Goal: Find specific page/section: Find specific page/section

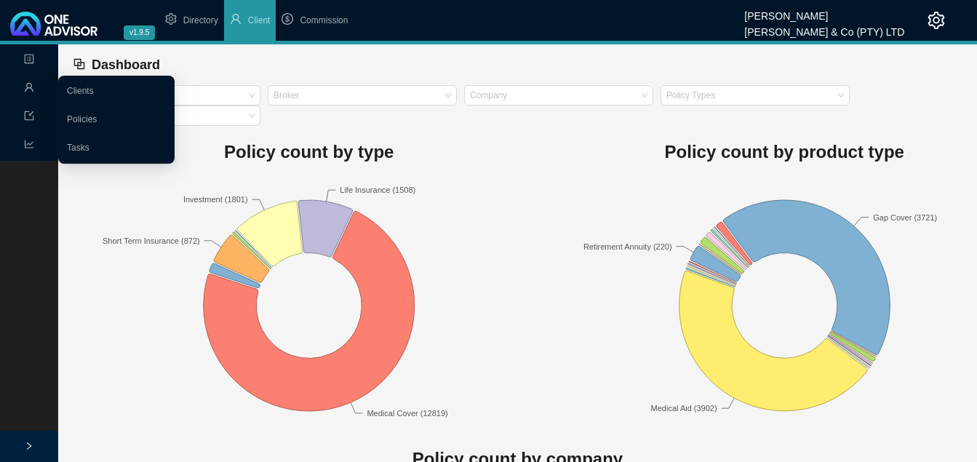
click at [20, 81] on div "Management" at bounding box center [29, 88] width 52 height 25
click at [94, 91] on link "Clients" at bounding box center [80, 91] width 27 height 10
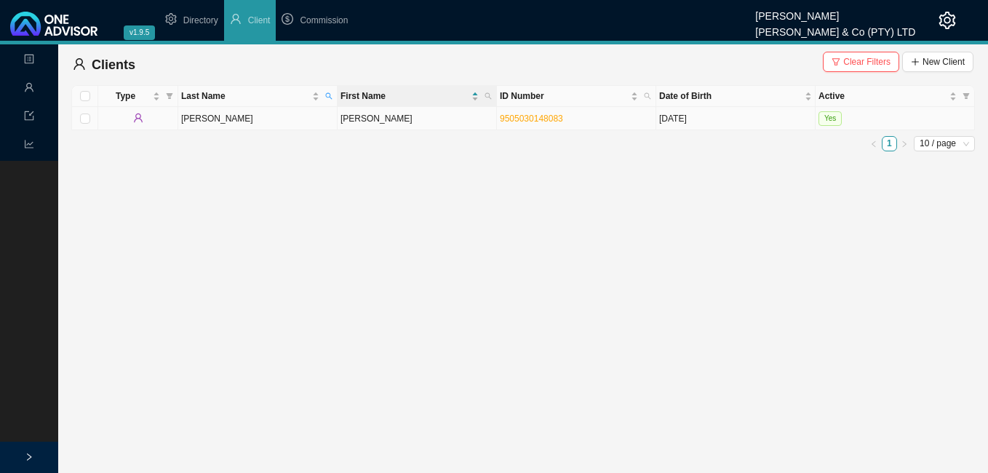
click at [463, 116] on td "[PERSON_NAME]" at bounding box center [417, 118] width 159 height 23
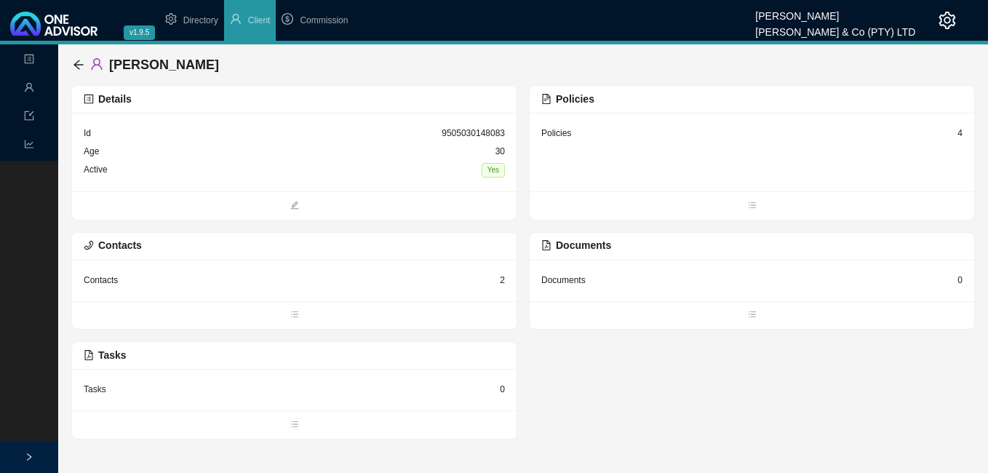
click at [958, 135] on div "4" at bounding box center [960, 133] width 5 height 15
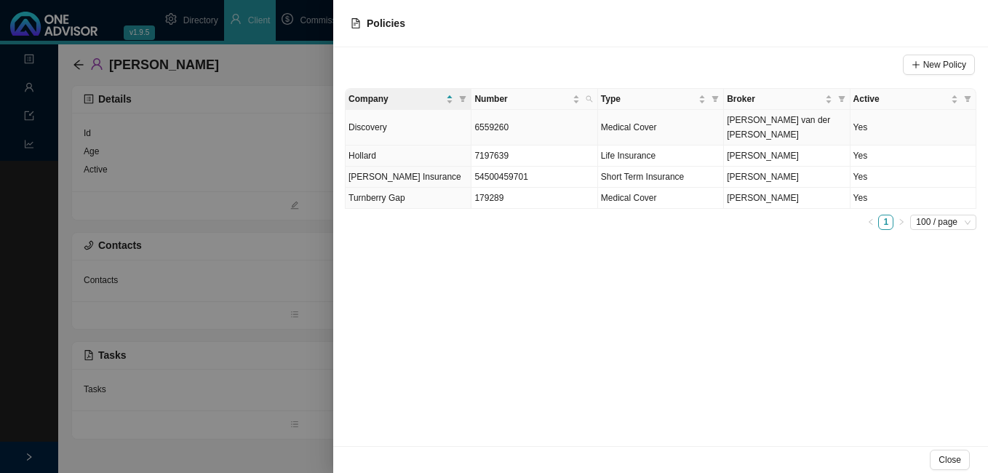
click at [795, 117] on span "[PERSON_NAME] van der [PERSON_NAME]" at bounding box center [778, 127] width 103 height 25
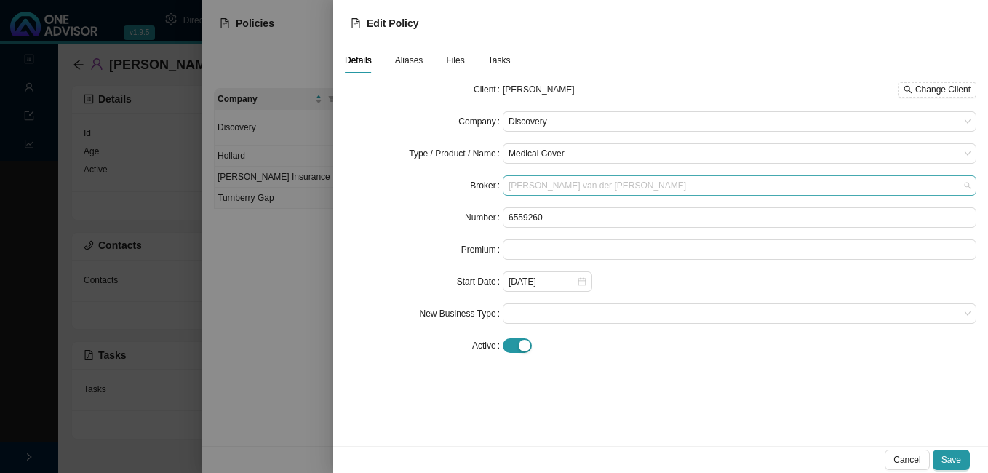
click at [613, 188] on span "[PERSON_NAME] van der [PERSON_NAME]" at bounding box center [740, 185] width 462 height 19
click at [383, 295] on form "Client [PERSON_NAME] Change Client Company Discovery Type / Product / Name Medi…" at bounding box center [661, 217] width 632 height 276
click at [250, 254] on div at bounding box center [494, 236] width 988 height 473
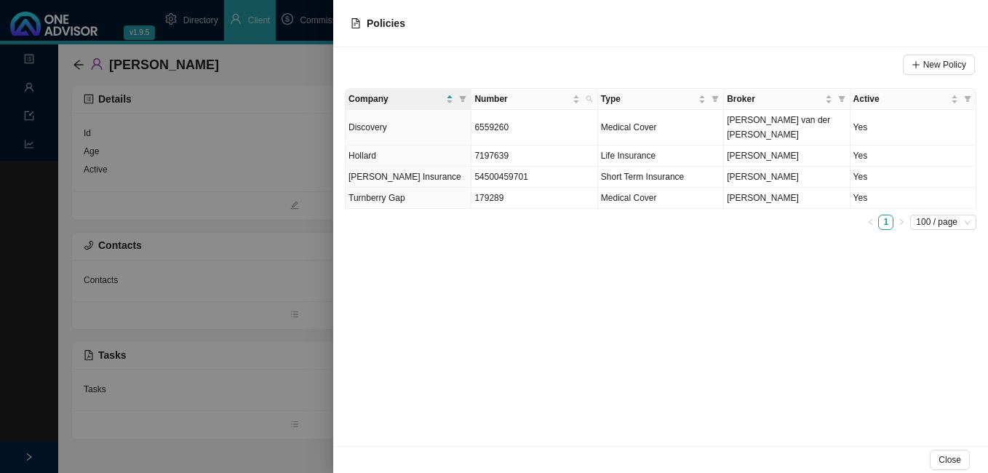
click at [291, 143] on div at bounding box center [494, 236] width 988 height 473
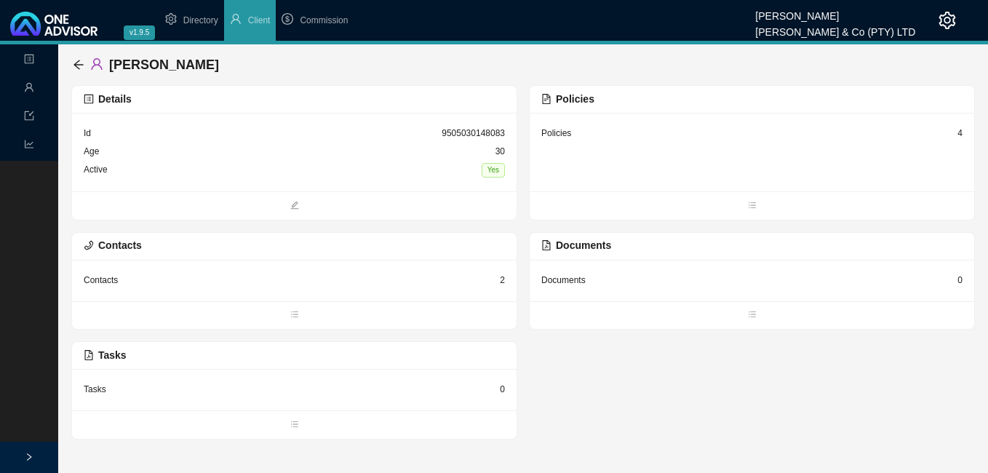
click at [164, 63] on span "[PERSON_NAME]" at bounding box center [164, 64] width 110 height 15
click at [79, 63] on icon "arrow-left" at bounding box center [79, 65] width 12 height 12
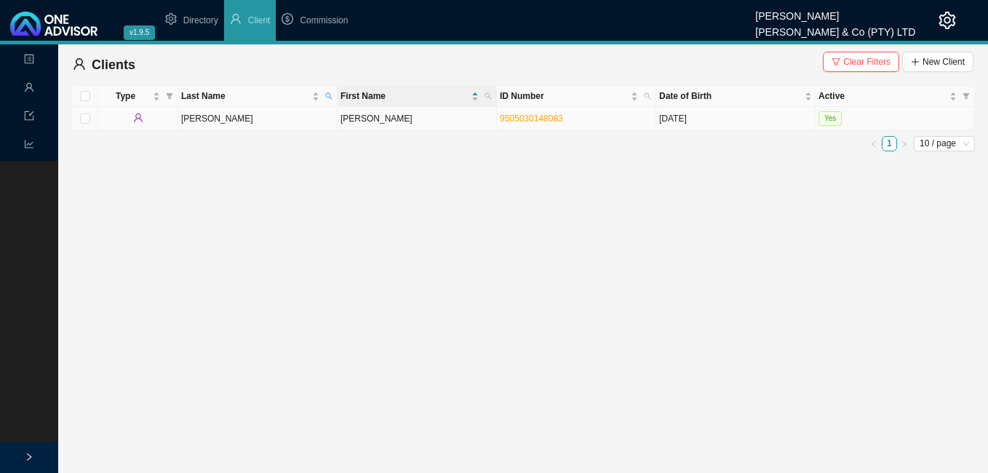
click at [319, 124] on td "[PERSON_NAME]" at bounding box center [257, 118] width 159 height 23
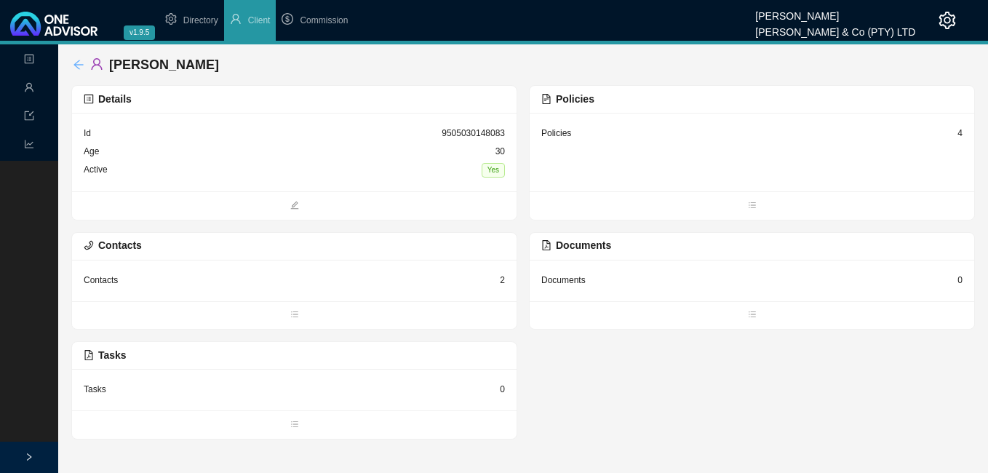
click at [74, 63] on icon "arrow-left" at bounding box center [79, 65] width 12 height 12
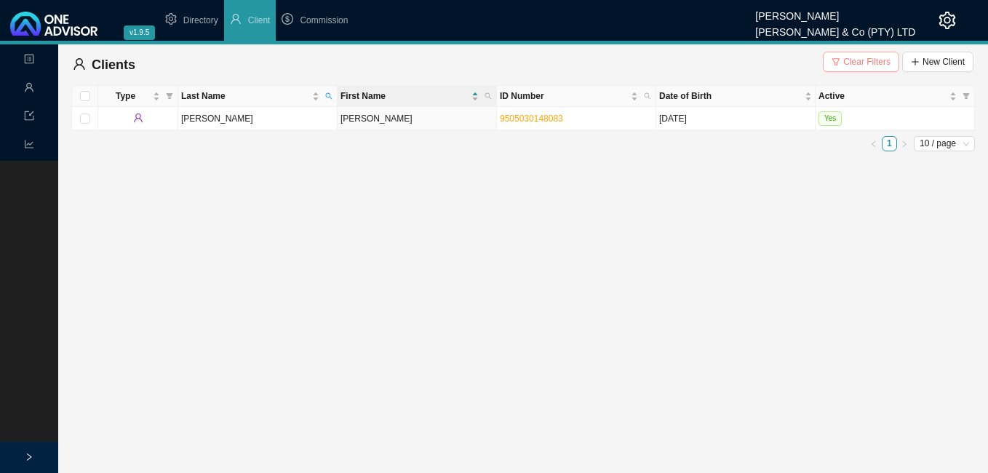
click at [854, 64] on span "Clear Filters" at bounding box center [866, 62] width 47 height 15
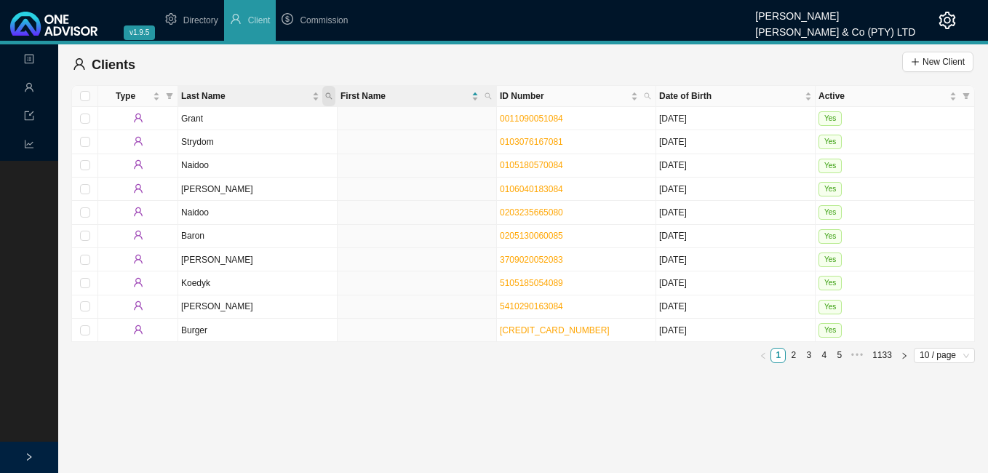
click at [331, 96] on icon "search" at bounding box center [328, 95] width 7 height 7
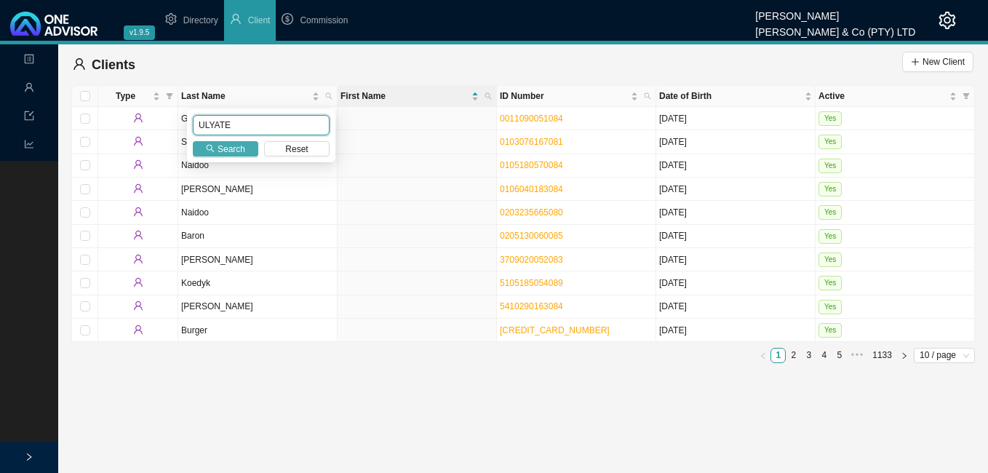
type input "ULYATE"
click at [220, 151] on span "Search" at bounding box center [232, 149] width 28 height 15
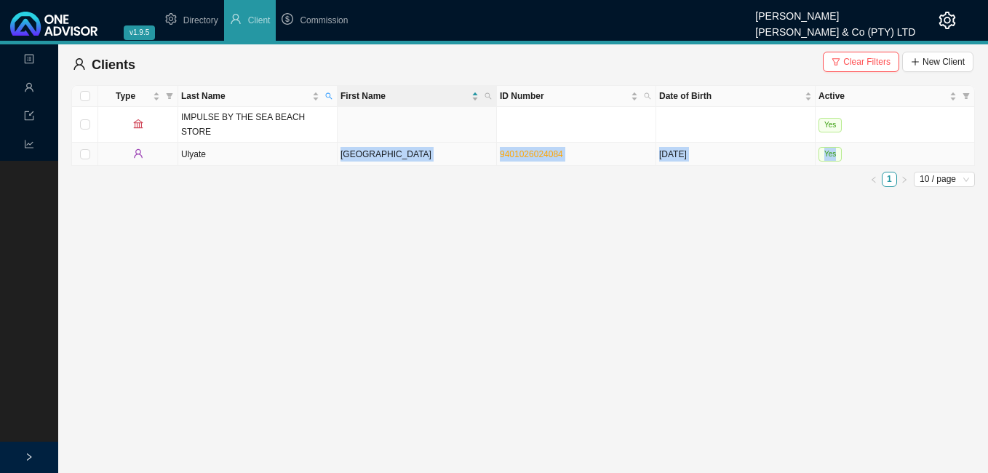
drag, startPoint x: 228, startPoint y: 150, endPoint x: 215, endPoint y: 214, distance: 65.4
click at [215, 214] on main "Landing Management Data Reports Clients Clear Filters New Client Type Last Name…" at bounding box center [494, 258] width 988 height 429
click at [399, 146] on td "[GEOGRAPHIC_DATA]" at bounding box center [417, 154] width 159 height 23
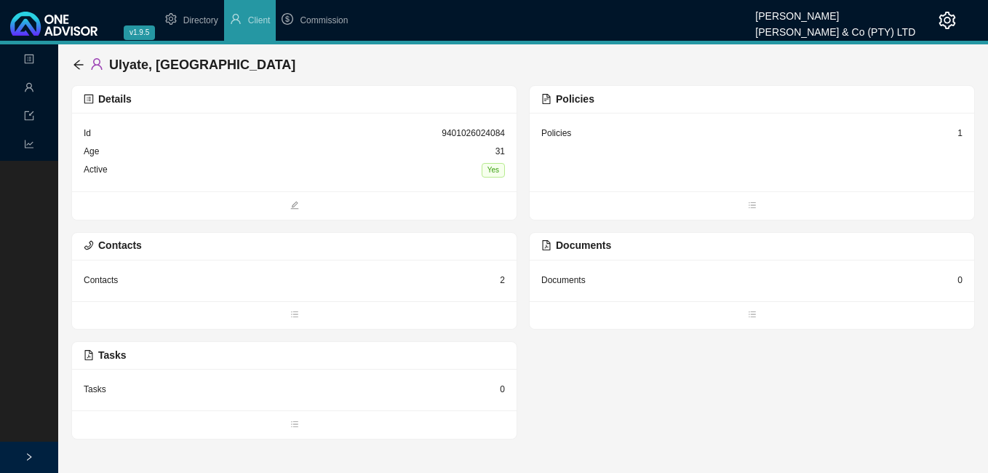
click at [958, 135] on div "1" at bounding box center [960, 133] width 5 height 15
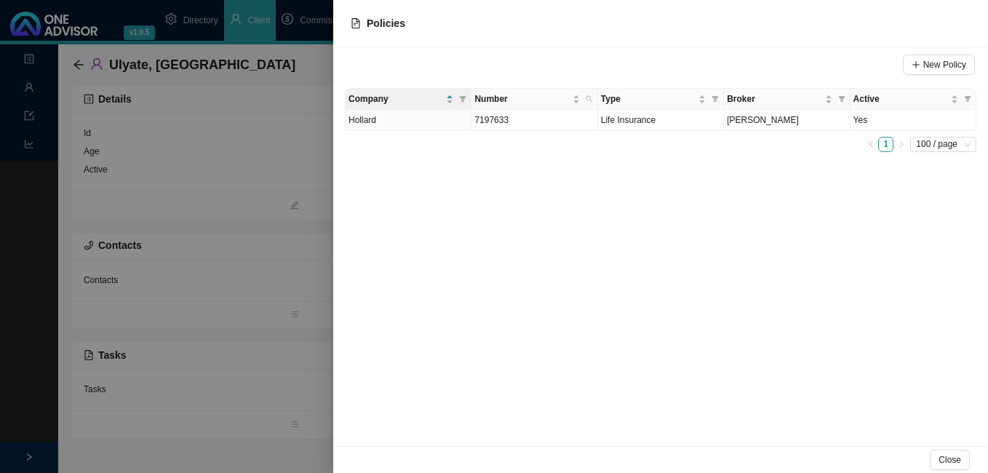
click at [273, 195] on div at bounding box center [494, 236] width 988 height 473
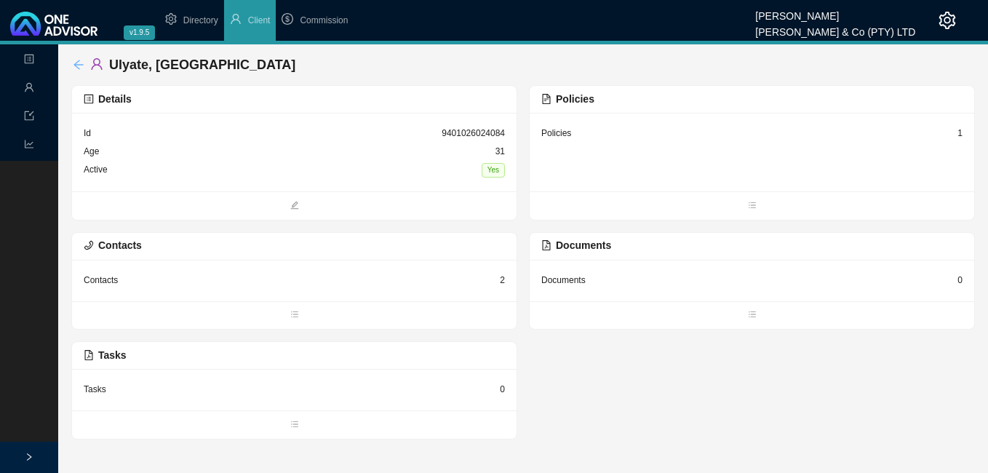
click at [76, 61] on icon "arrow-left" at bounding box center [79, 65] width 12 height 12
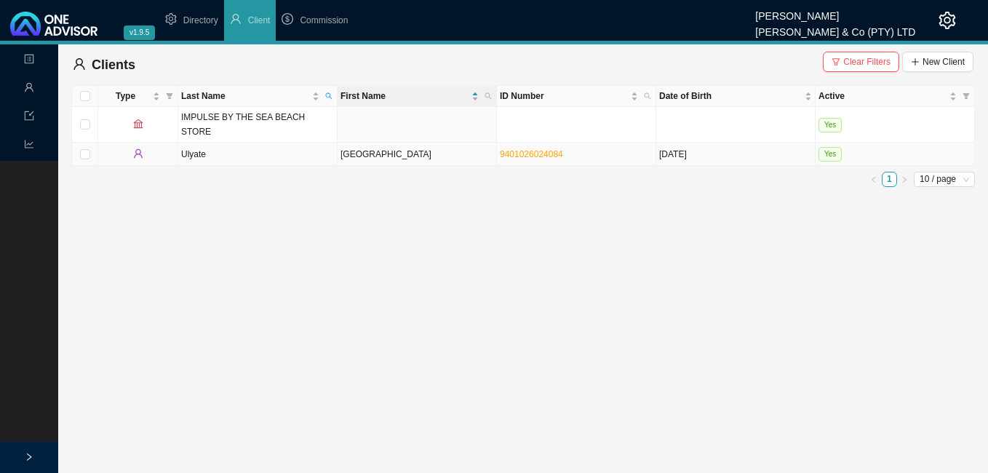
click at [371, 148] on td "[GEOGRAPHIC_DATA]" at bounding box center [417, 154] width 159 height 23
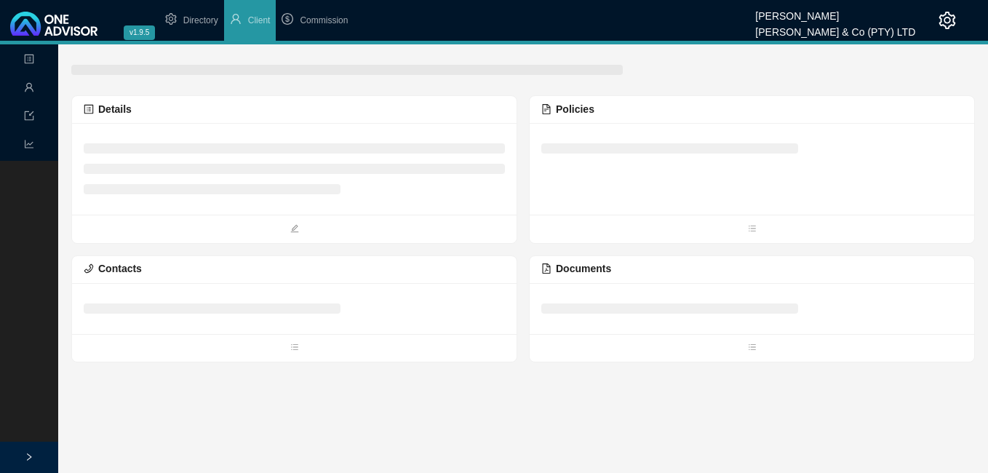
click at [371, 148] on li at bounding box center [294, 148] width 421 height 10
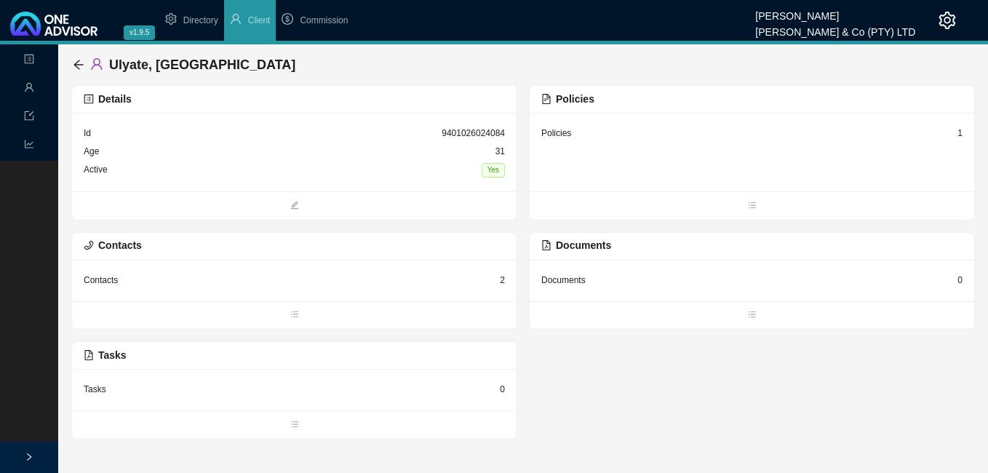
click at [437, 101] on div "Details" at bounding box center [294, 99] width 421 height 17
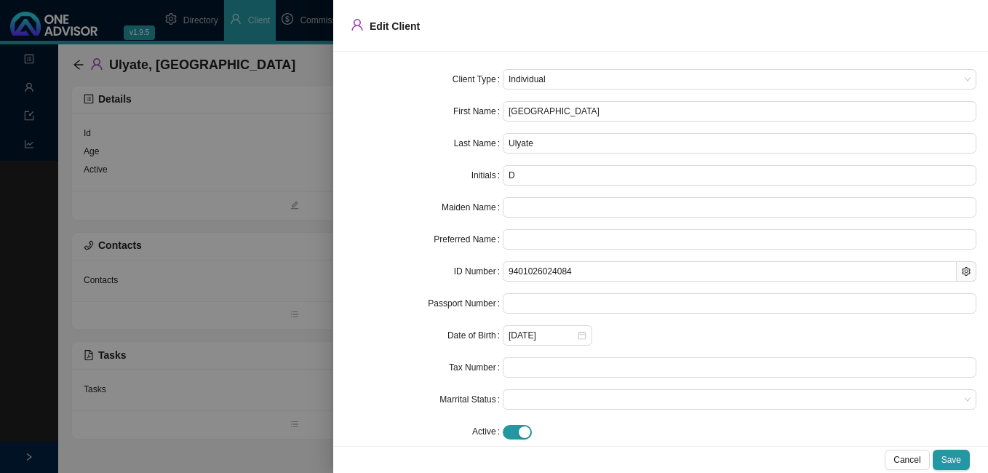
click at [258, 149] on div at bounding box center [494, 236] width 988 height 473
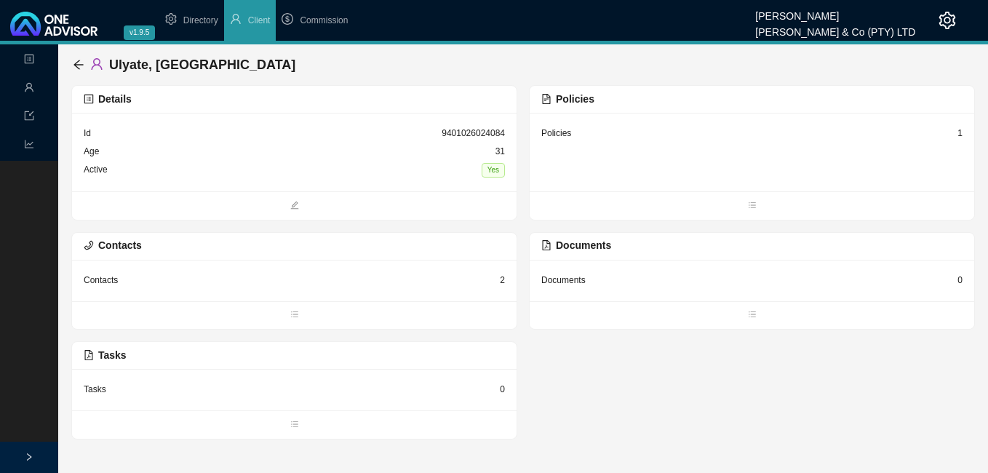
click at [960, 135] on div "1" at bounding box center [960, 133] width 5 height 15
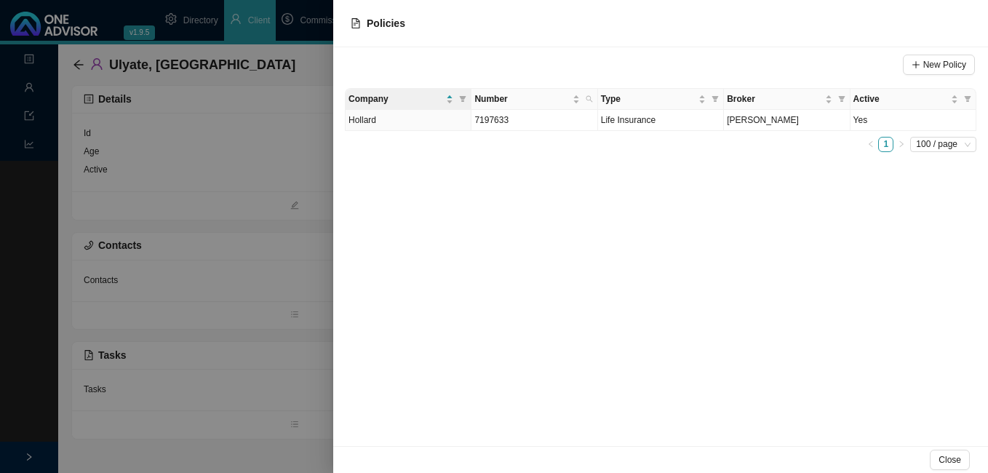
click at [260, 164] on div at bounding box center [494, 236] width 988 height 473
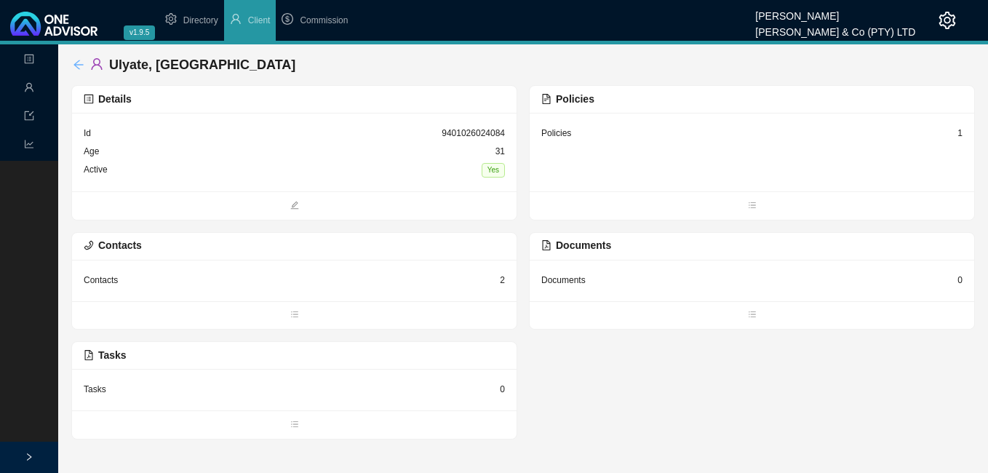
click at [76, 62] on icon "arrow-left" at bounding box center [79, 65] width 12 height 12
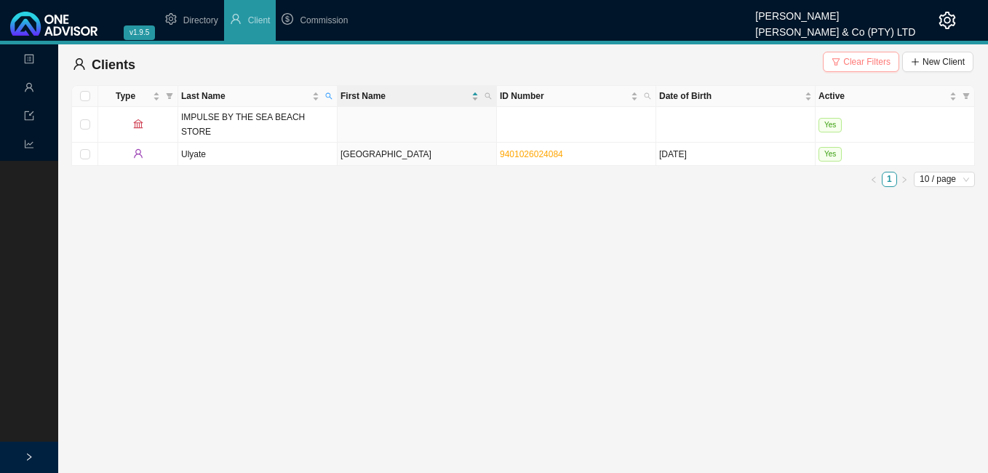
click at [862, 63] on span "Clear Filters" at bounding box center [866, 62] width 47 height 15
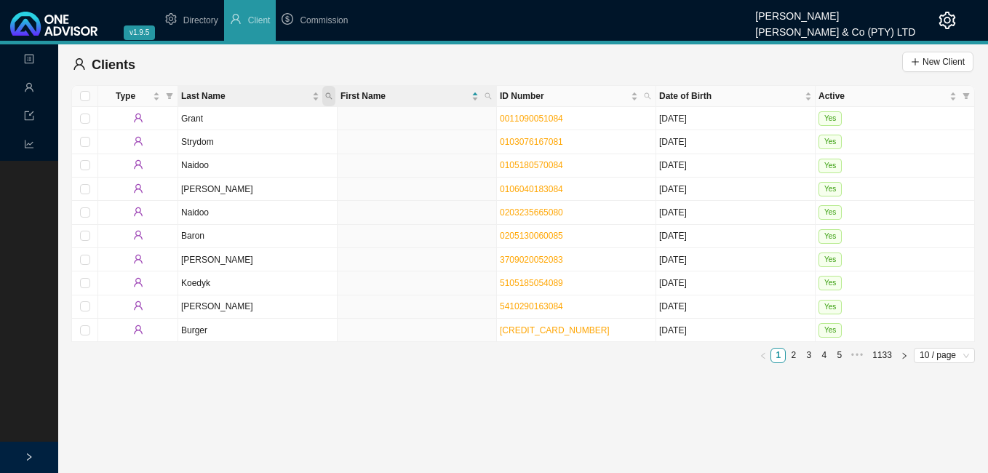
click at [328, 96] on icon "search" at bounding box center [328, 95] width 7 height 7
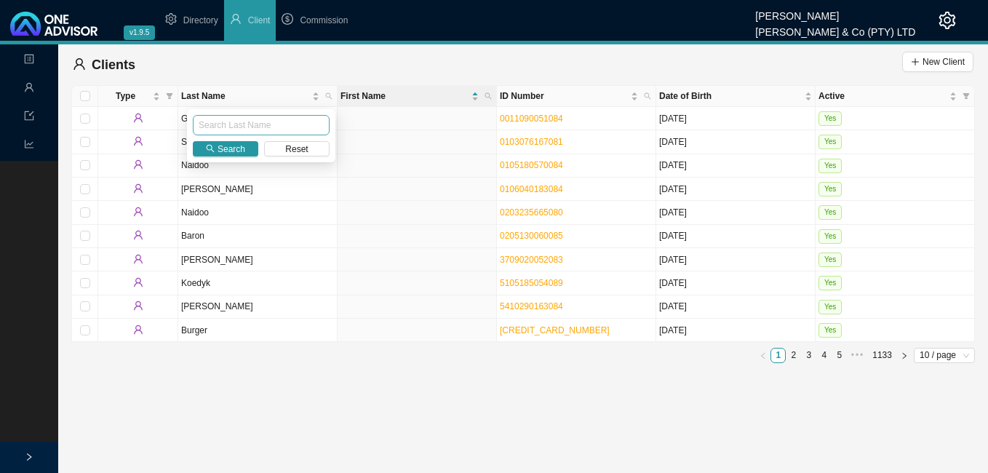
click at [305, 122] on input "text" at bounding box center [261, 125] width 137 height 20
type input "[PERSON_NAME]"
click at [217, 146] on button "Search" at bounding box center [225, 148] width 65 height 15
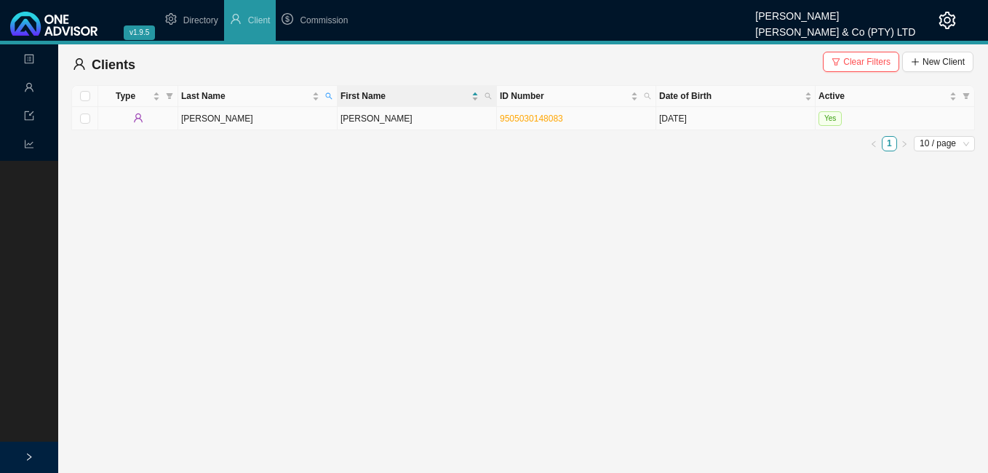
click at [380, 124] on td "[PERSON_NAME]" at bounding box center [417, 118] width 159 height 23
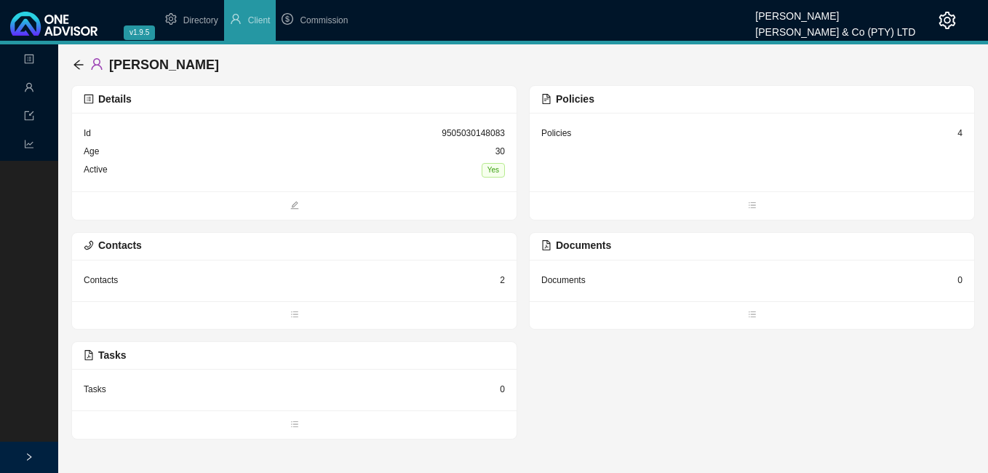
click at [959, 132] on div "4" at bounding box center [960, 133] width 5 height 15
